Goal: Information Seeking & Learning: Learn about a topic

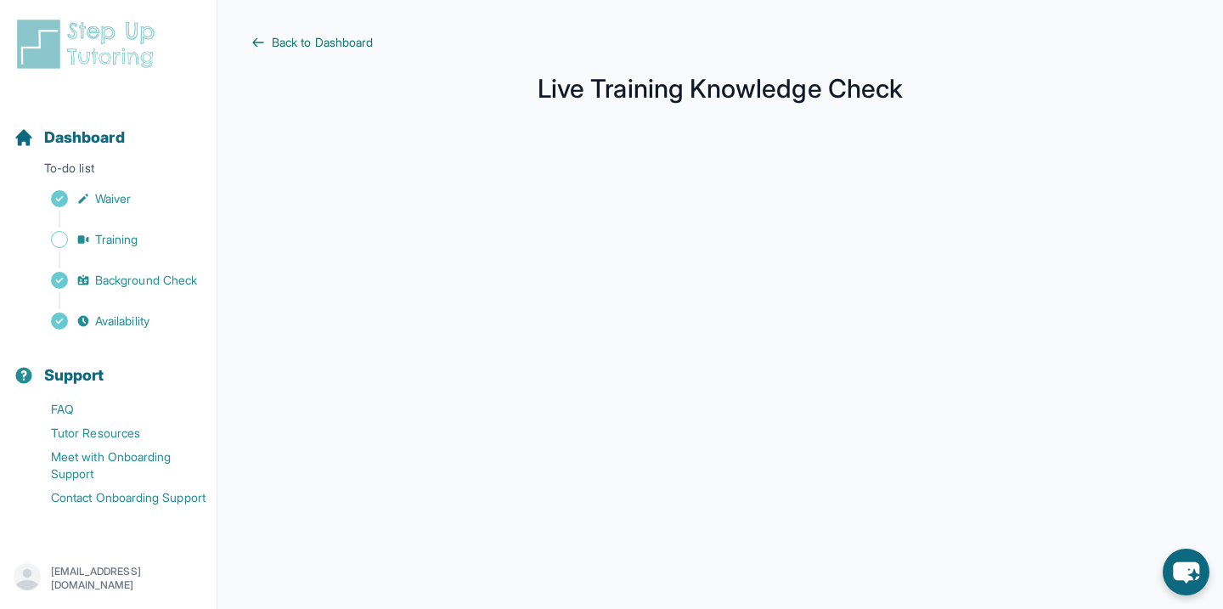
click at [286, 42] on span "Back to Dashboard" at bounding box center [322, 42] width 101 height 17
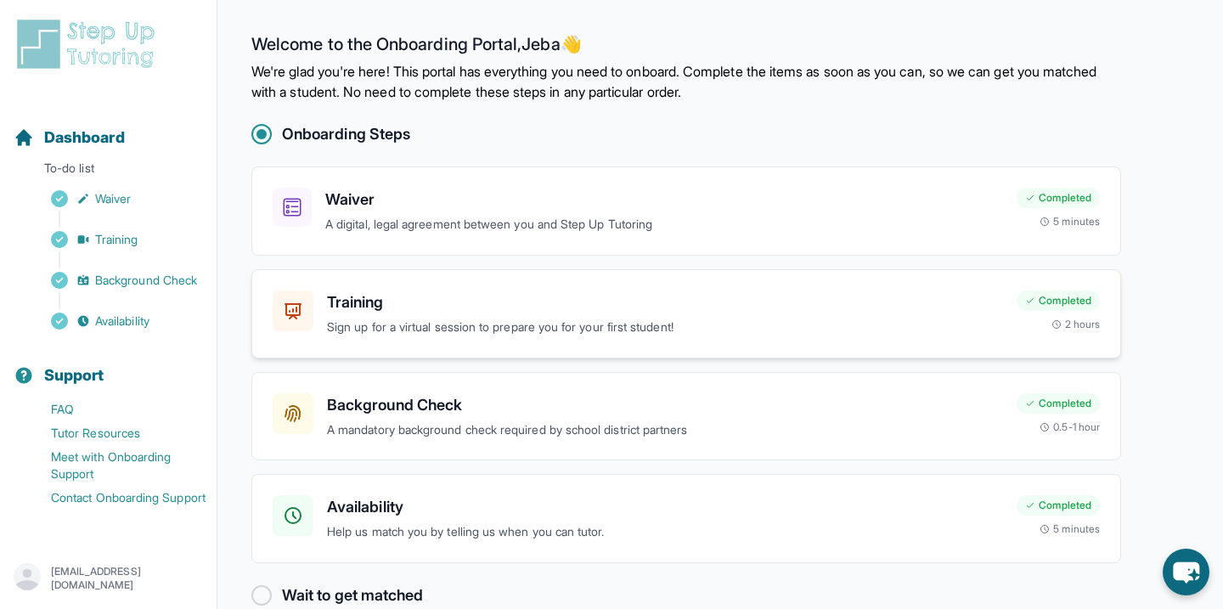
scroll to position [32, 0]
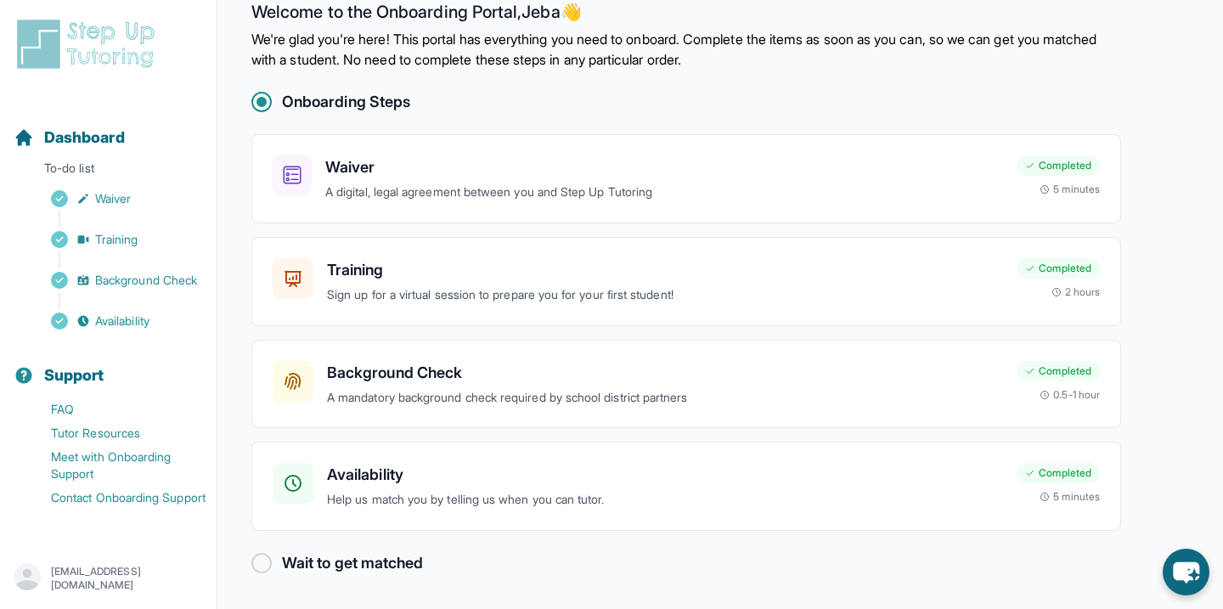
click at [256, 572] on div at bounding box center [261, 563] width 20 height 20
